Goal: Task Accomplishment & Management: Use online tool/utility

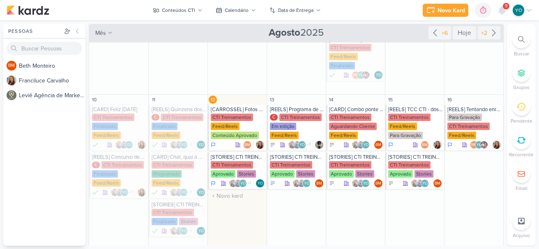
scroll to position [247, 0]
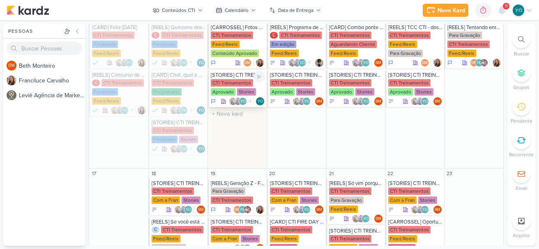
click at [231, 79] on div "CTI Treinamentos" at bounding box center [232, 82] width 42 height 7
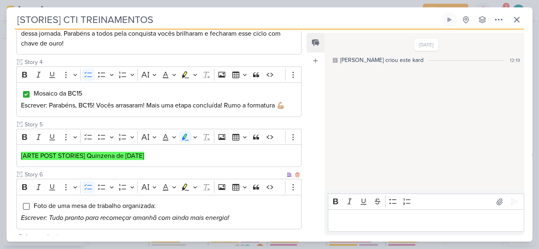
scroll to position [377, 0]
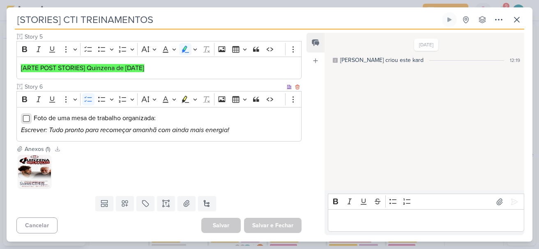
click at [26, 120] on input "Editor editing area: main" at bounding box center [26, 118] width 7 height 7
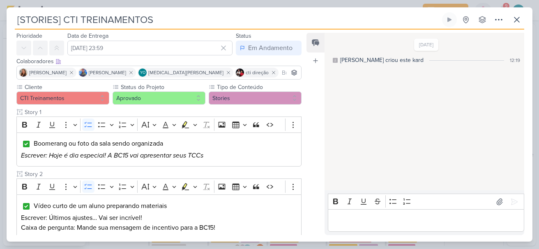
scroll to position [7, 0]
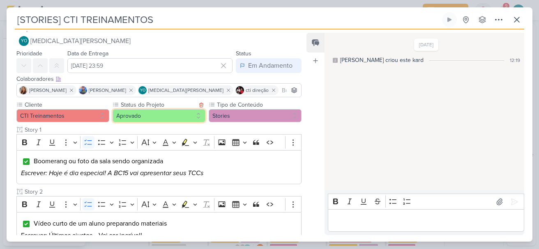
click at [169, 114] on button "Aprovado" at bounding box center [159, 115] width 93 height 13
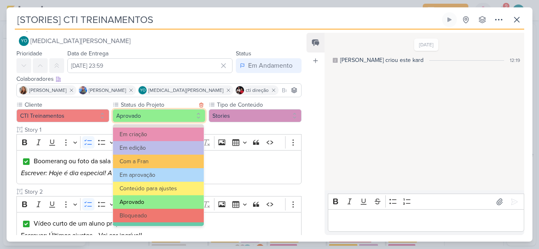
scroll to position [93, 0]
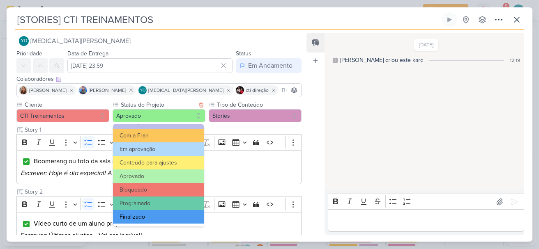
click at [171, 215] on button "Finalizado" at bounding box center [158, 217] width 91 height 14
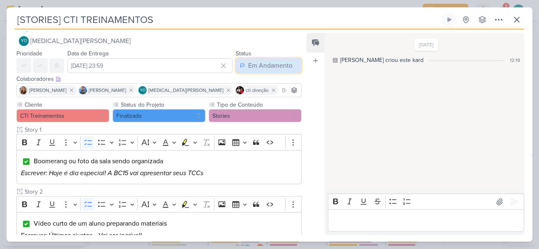
drag, startPoint x: 255, startPoint y: 65, endPoint x: 250, endPoint y: 68, distance: 5.9
click at [254, 67] on div "Em Andamento" at bounding box center [270, 66] width 44 height 10
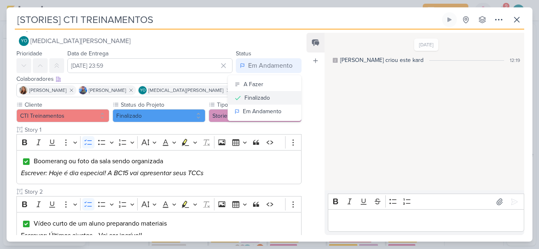
click at [272, 100] on button "Finalizado" at bounding box center [264, 98] width 73 height 14
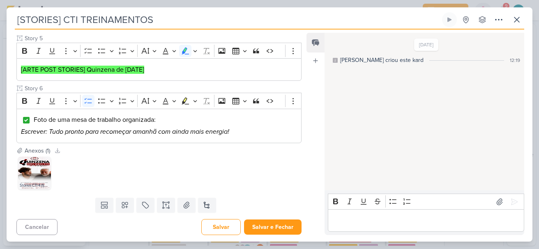
scroll to position [377, 0]
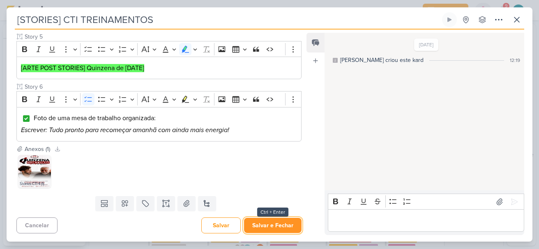
click at [278, 226] on button "Salvar e Fechar" at bounding box center [273, 225] width 58 height 15
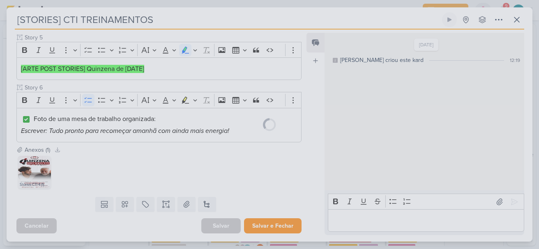
scroll to position [376, 0]
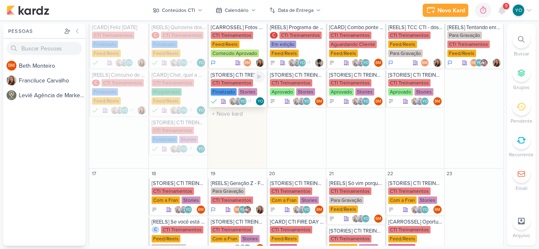
click at [235, 88] on div "CTI Treinamentos Finalizado Stories" at bounding box center [238, 87] width 54 height 17
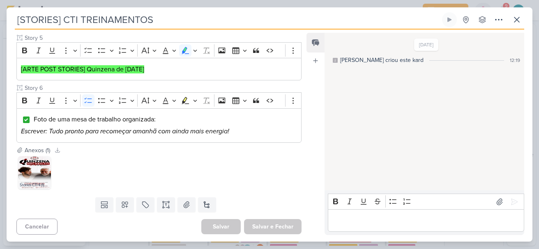
scroll to position [377, 0]
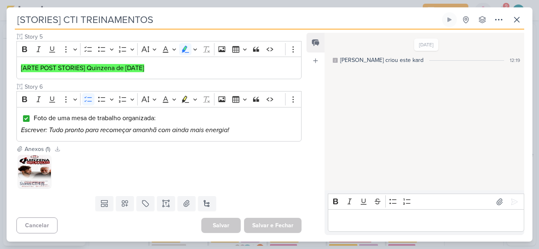
click at [281, 229] on div "Salvar e Fechar Ctrl + Enter" at bounding box center [273, 225] width 58 height 15
click at [278, 224] on div "Salvar e Fechar Ctrl + Enter" at bounding box center [273, 225] width 58 height 15
click at [514, 19] on icon at bounding box center [517, 20] width 10 height 10
